Goal: Task Accomplishment & Management: Manage account settings

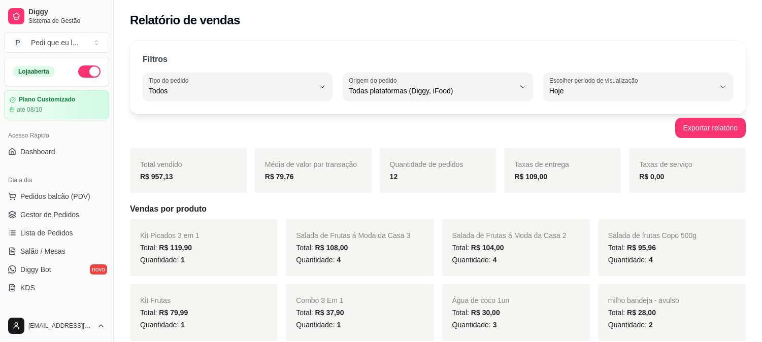
select select "ALL"
select select "0"
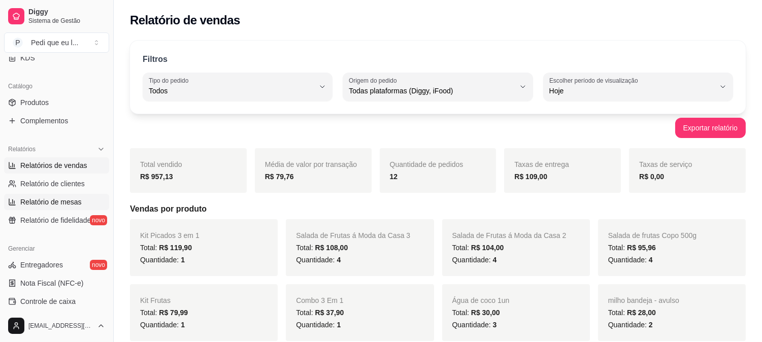
scroll to position [225, 0]
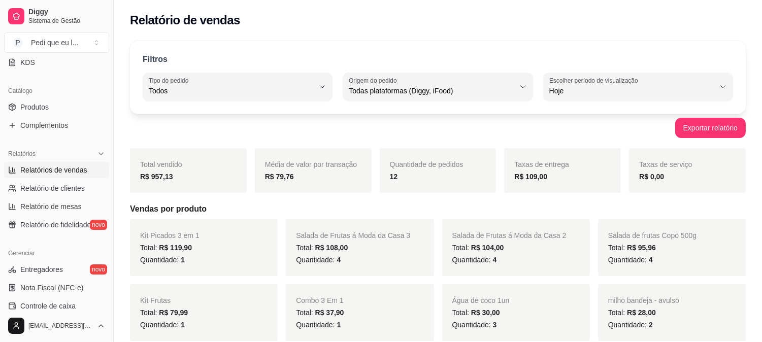
click at [44, 166] on span "Relatórios de vendas" at bounding box center [53, 170] width 67 height 10
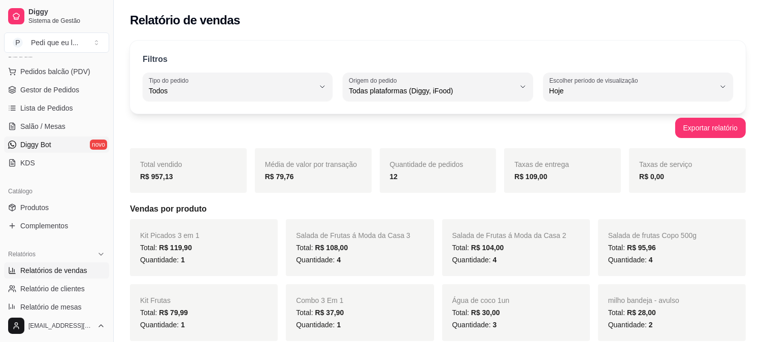
scroll to position [0, 0]
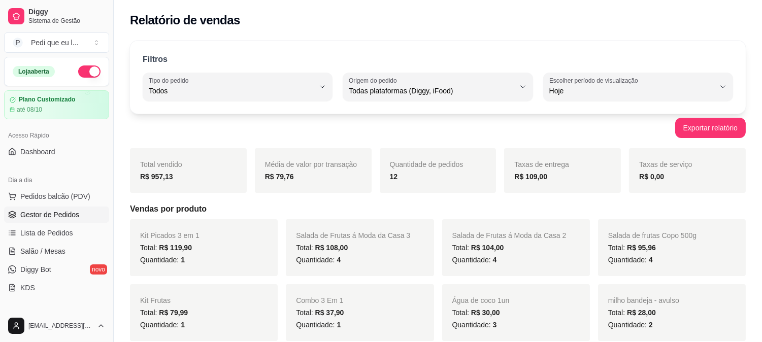
click at [31, 207] on link "Gestor de Pedidos" at bounding box center [56, 215] width 105 height 16
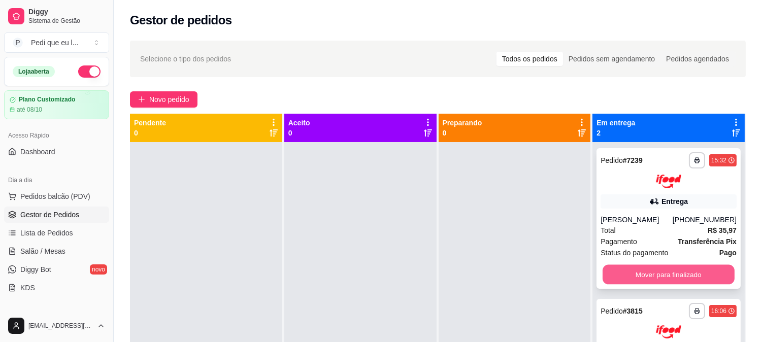
click at [632, 278] on button "Mover para finalizado" at bounding box center [668, 274] width 132 height 20
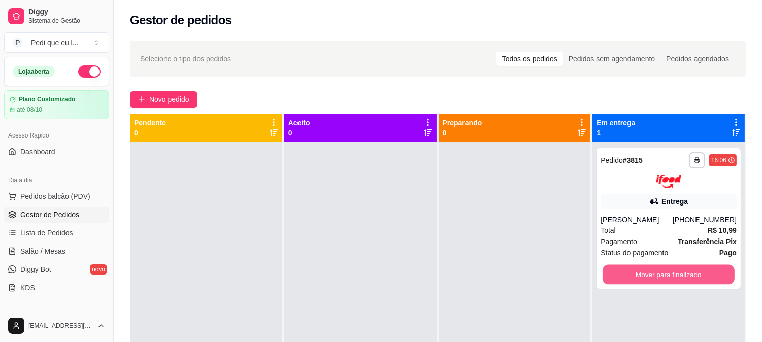
click at [632, 278] on button "Mover para finalizado" at bounding box center [668, 274] width 132 height 20
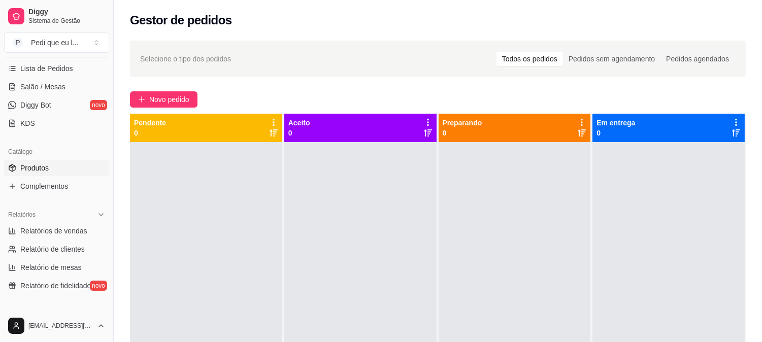
scroll to position [169, 0]
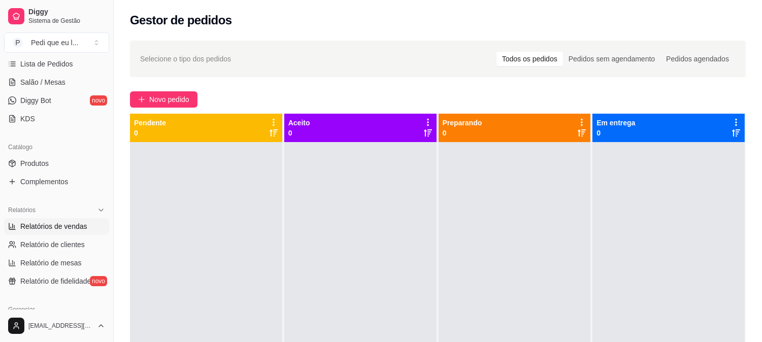
click at [46, 229] on span "Relatórios de vendas" at bounding box center [53, 226] width 67 height 10
select select "ALL"
select select "0"
